Goal: Communication & Community: Ask a question

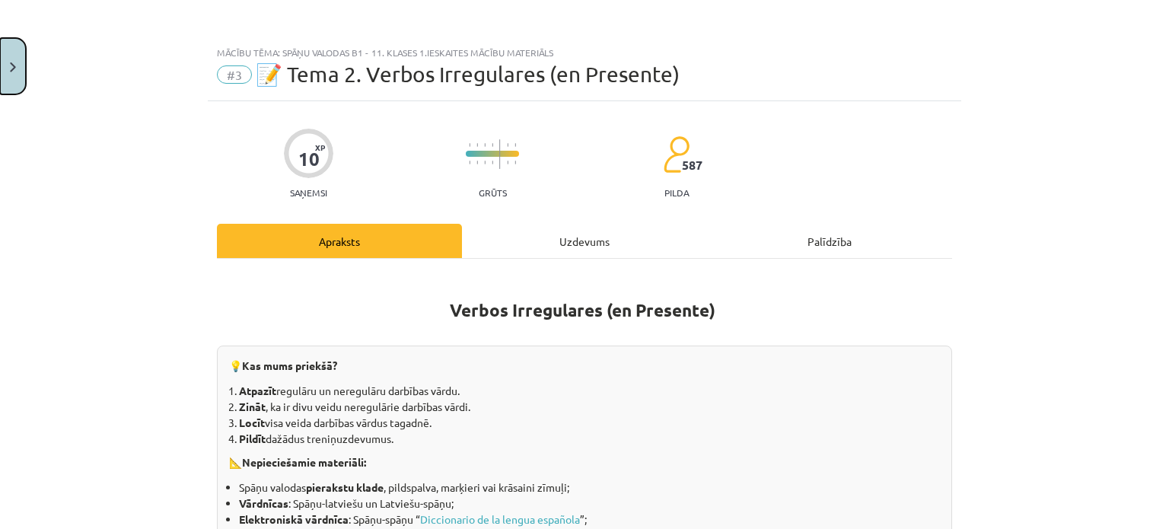
click at [22, 53] on button "Close" at bounding box center [13, 66] width 26 height 56
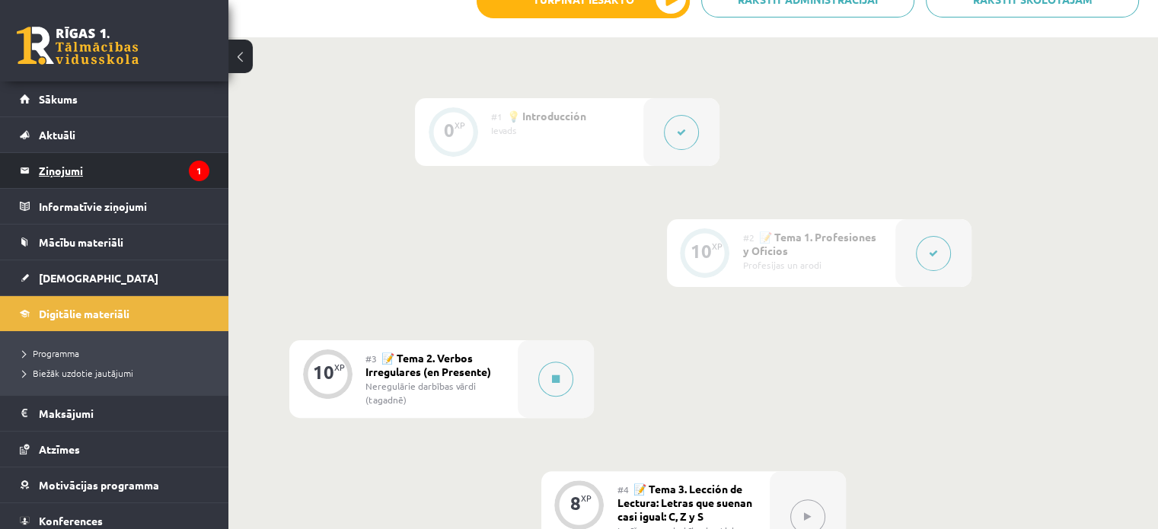
click at [76, 165] on legend "Ziņojumi 1" at bounding box center [124, 170] width 171 height 35
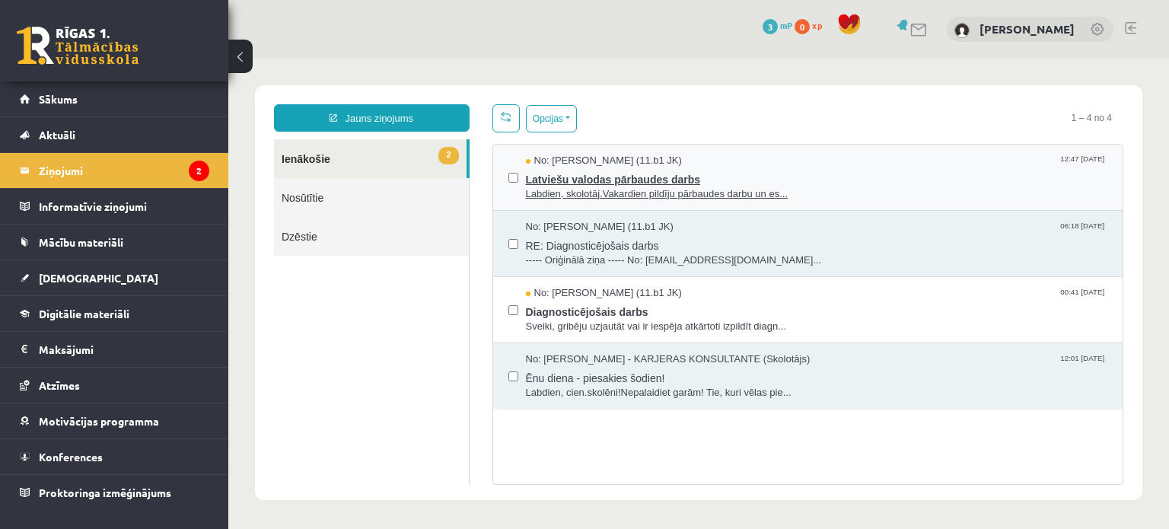
click at [670, 190] on span "Labdien, skolotāj.Vakardien pildīju pārbaudes darbu un es..." at bounding box center [817, 194] width 582 height 14
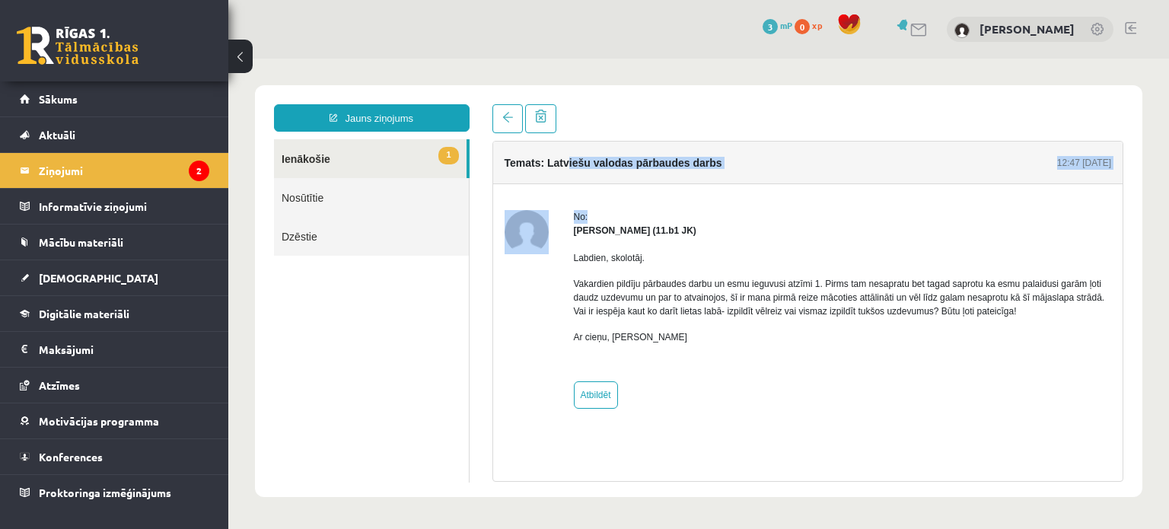
click at [636, 188] on div "Temats: Latviešu valodas pārbaudes darbs 12:47 03/09/2025 No: Anna Kristiāna Bē…" at bounding box center [808, 288] width 630 height 293
click at [728, 333] on p "Ar cieņu, Anna" at bounding box center [843, 337] width 538 height 14
click at [295, 150] on link "1 Ienākošie" at bounding box center [370, 158] width 193 height 39
click at [134, 171] on legend "Ziņojumi 2" at bounding box center [124, 170] width 171 height 35
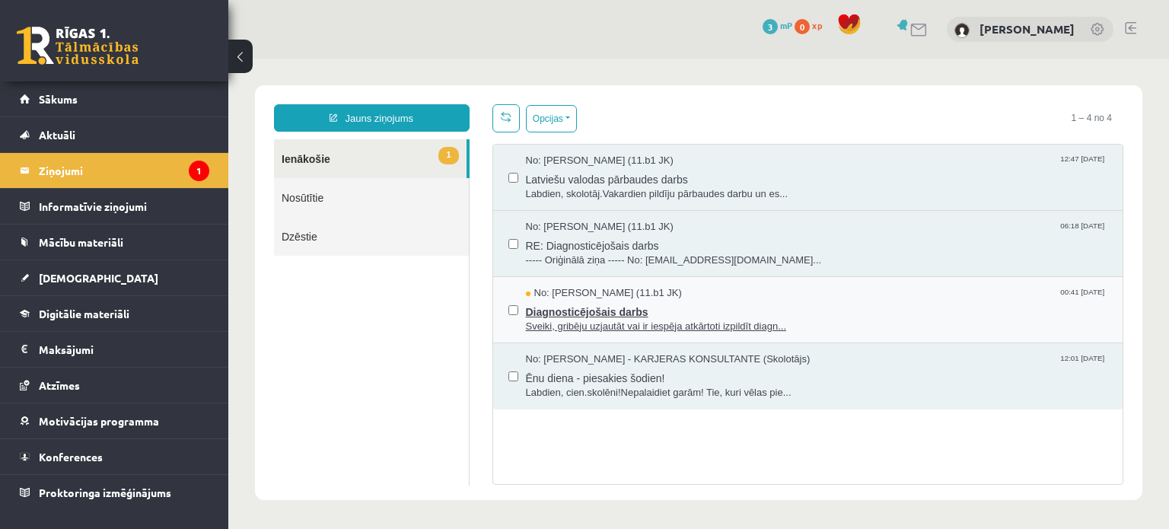
click at [588, 316] on span "Diagnosticējošais darbs" at bounding box center [817, 310] width 582 height 19
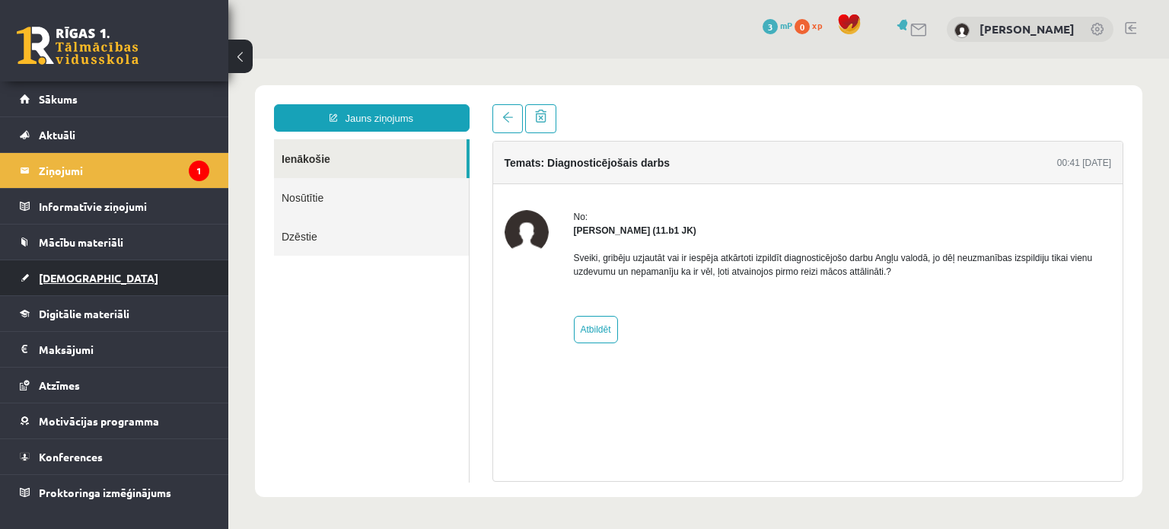
click at [103, 264] on link "[DEMOGRAPHIC_DATA]" at bounding box center [115, 277] width 190 height 35
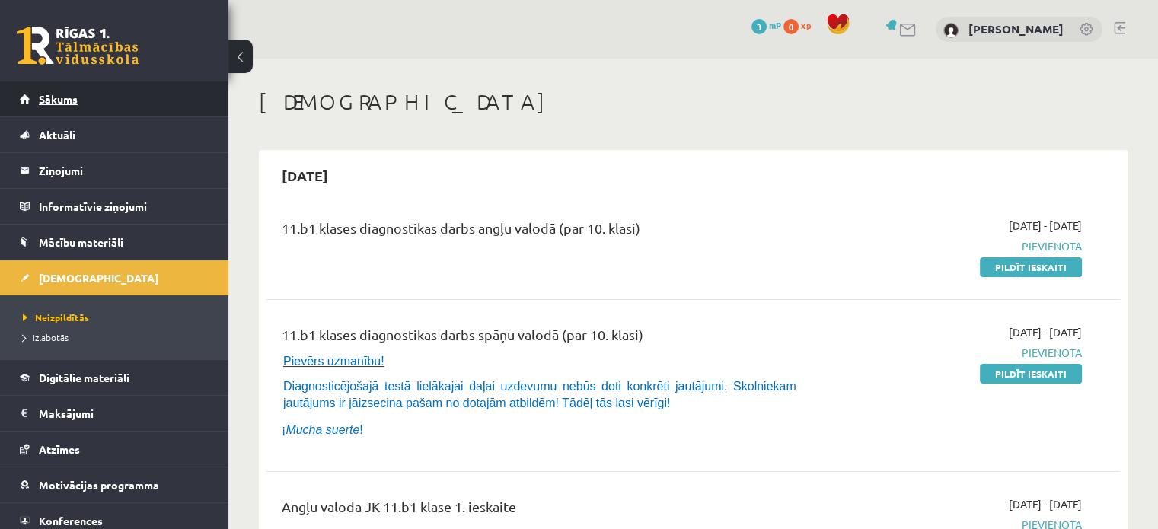
click at [62, 100] on span "Sākums" at bounding box center [58, 99] width 39 height 14
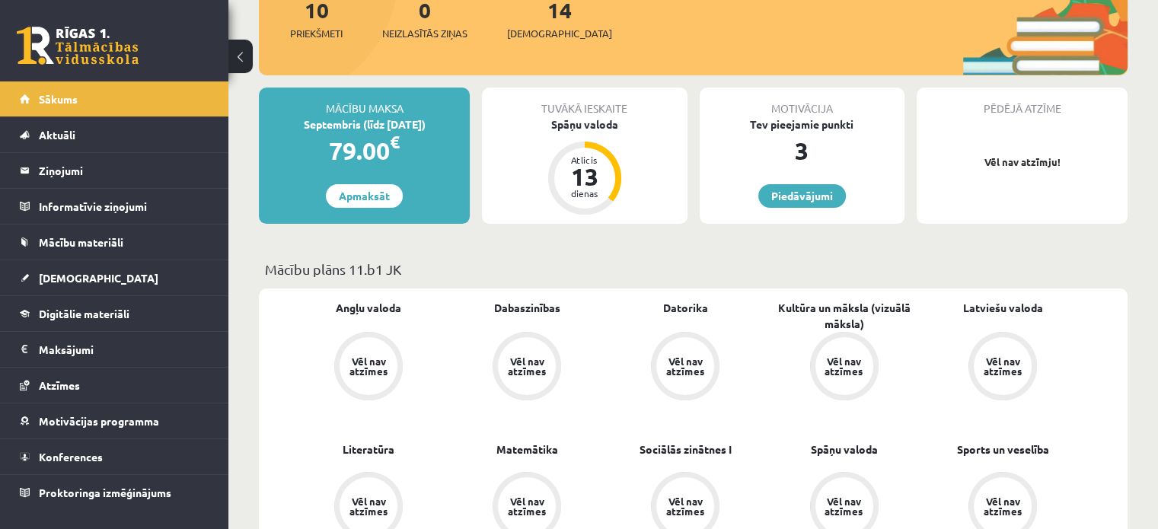
scroll to position [206, 0]
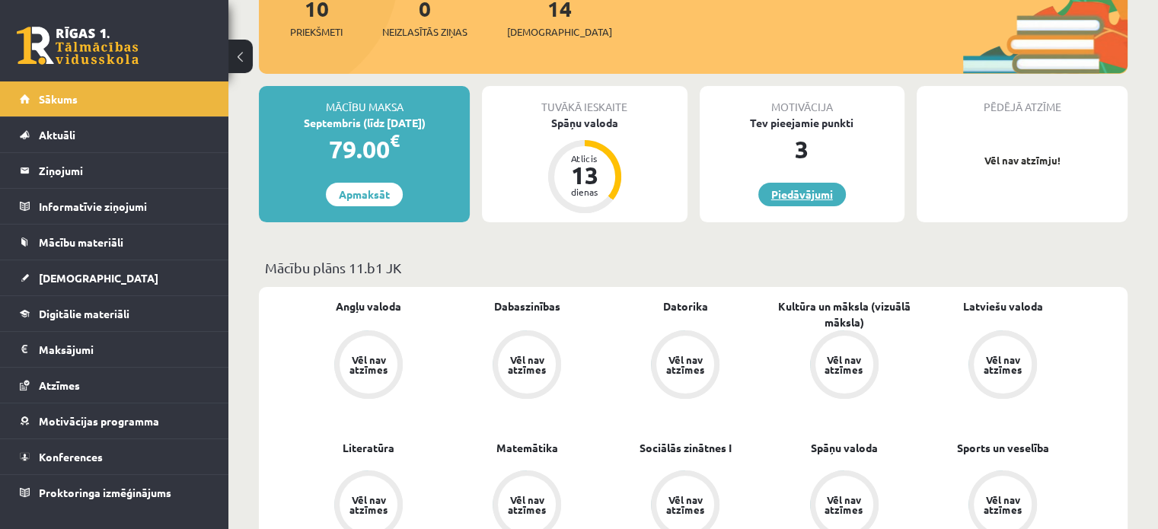
click at [777, 198] on link "Piedāvājumi" at bounding box center [802, 195] width 88 height 24
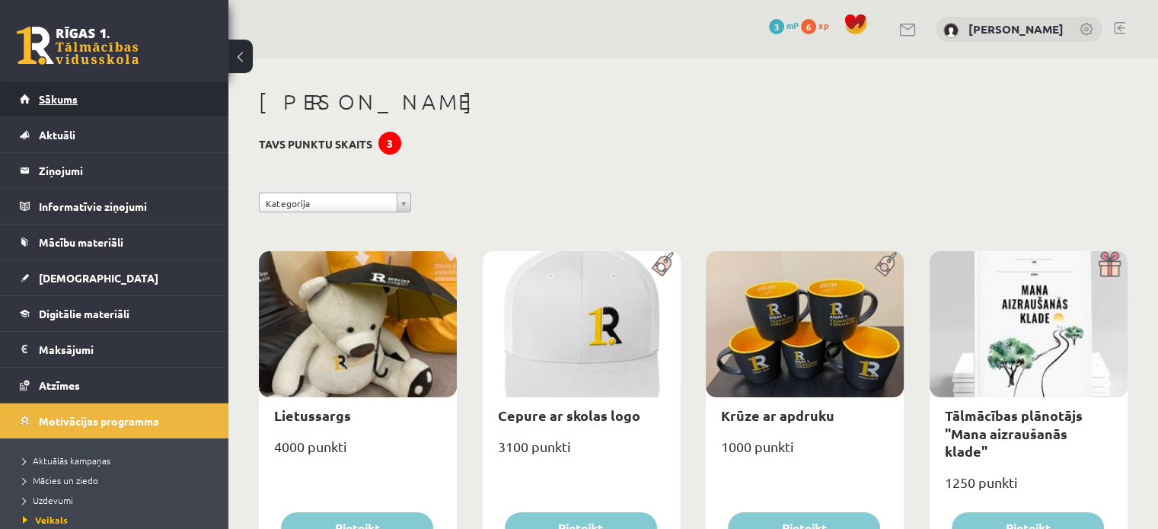
click at [77, 111] on link "Sākums" at bounding box center [115, 98] width 190 height 35
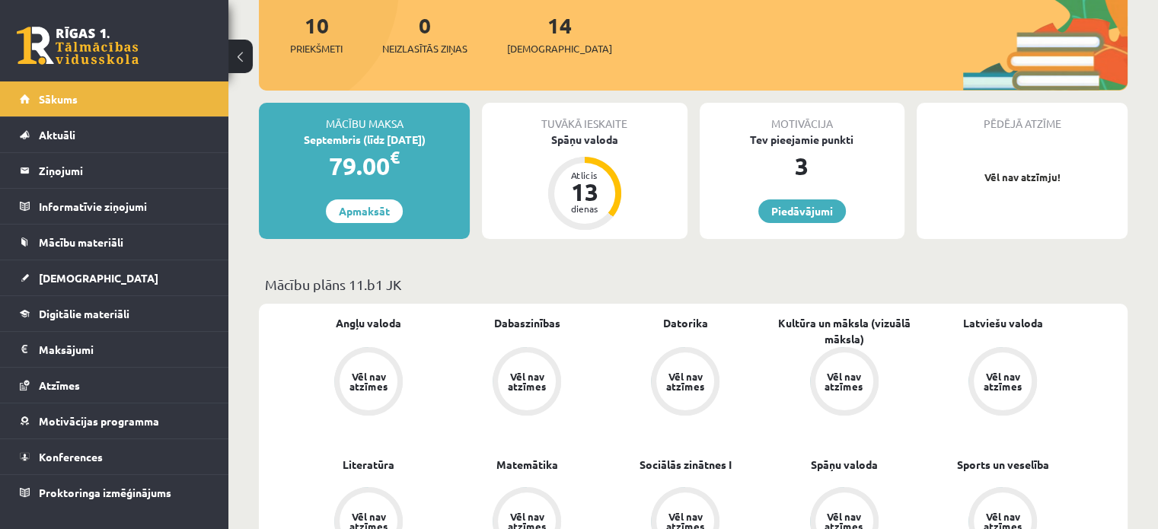
scroll to position [189, 0]
click at [580, 136] on div "Spāņu valoda" at bounding box center [584, 140] width 205 height 16
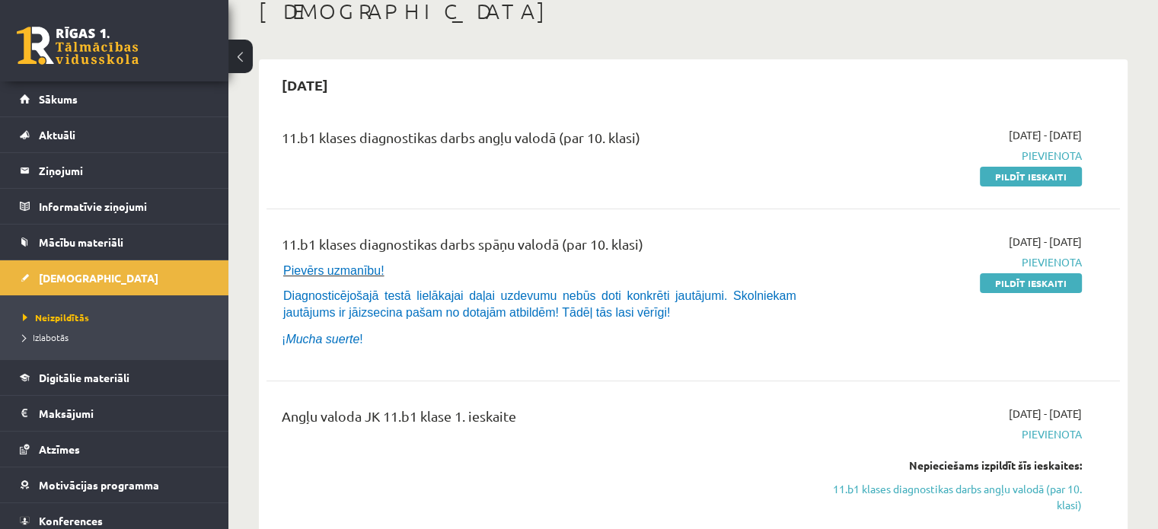
scroll to position [99, 0]
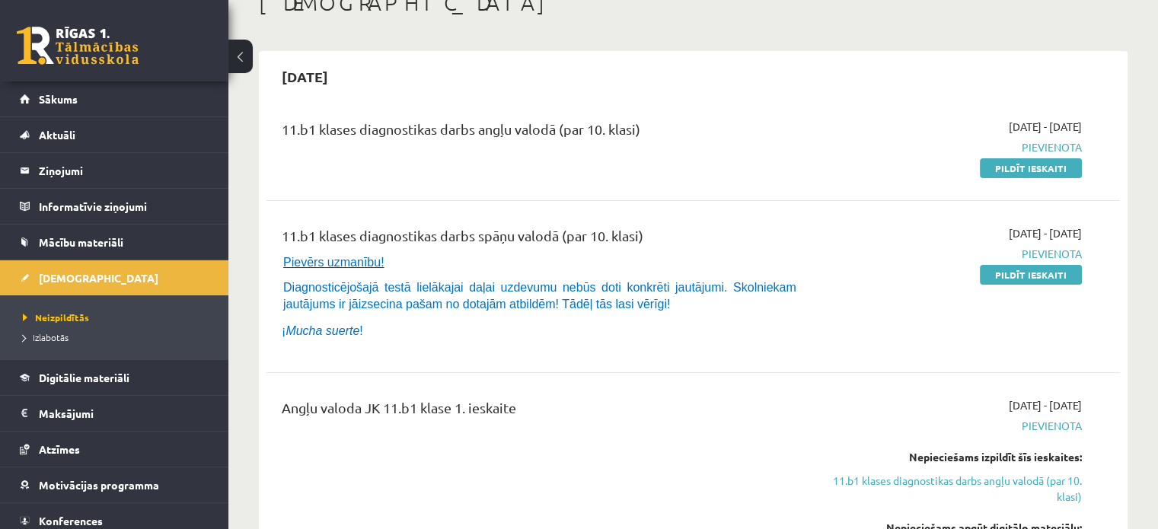
click at [100, 46] on link at bounding box center [78, 46] width 122 height 38
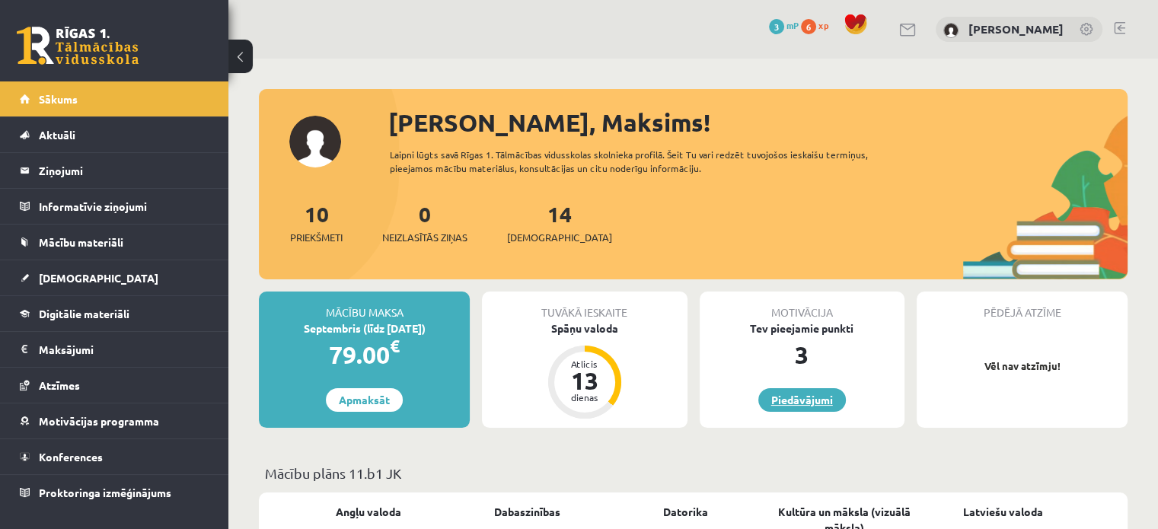
click at [798, 407] on link "Piedāvājumi" at bounding box center [802, 400] width 88 height 24
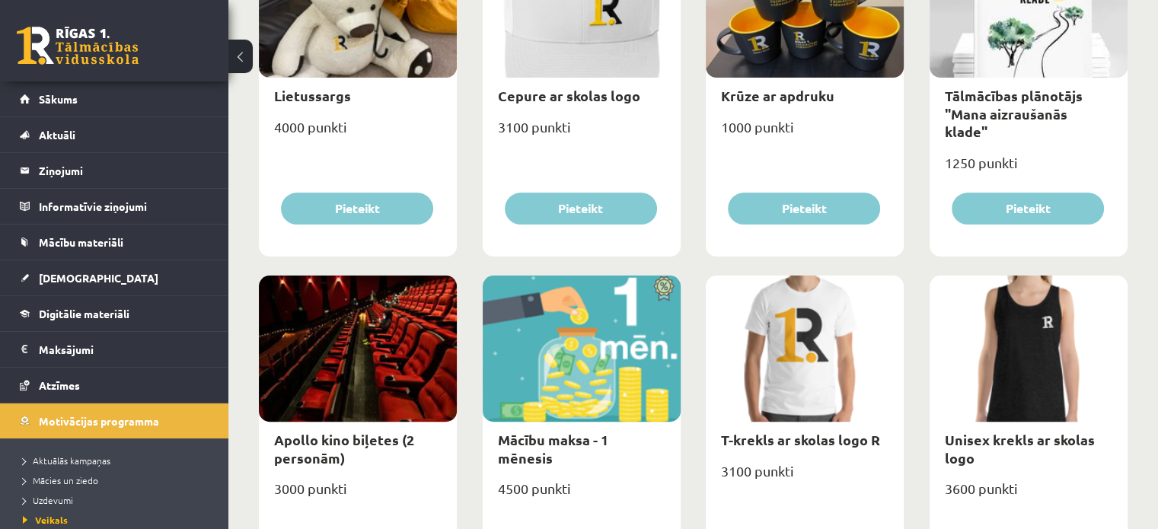
scroll to position [381, 0]
